Goal: Find specific page/section: Find specific page/section

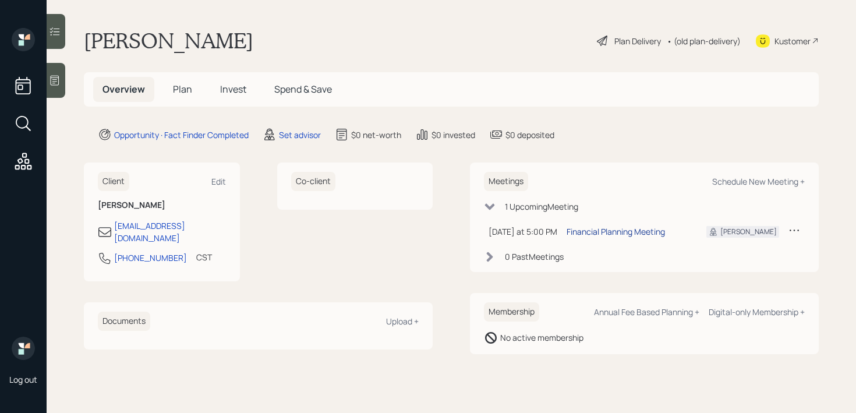
click at [643, 227] on div "Financial Planning Meeting" at bounding box center [615, 231] width 98 height 12
click at [773, 41] on div "Kustomer" at bounding box center [787, 41] width 63 height 26
